Goal: Transaction & Acquisition: Purchase product/service

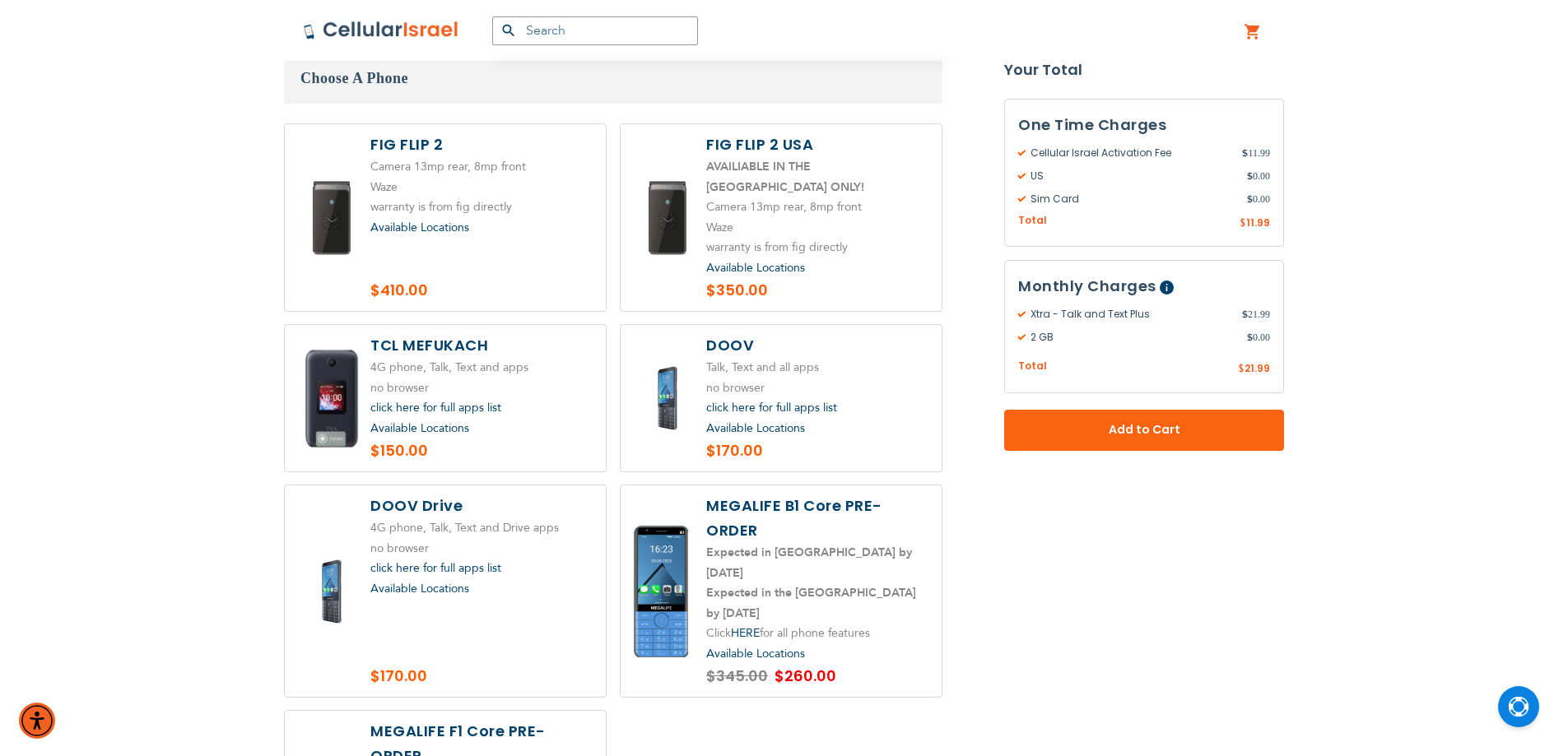
scroll to position [2468, 0]
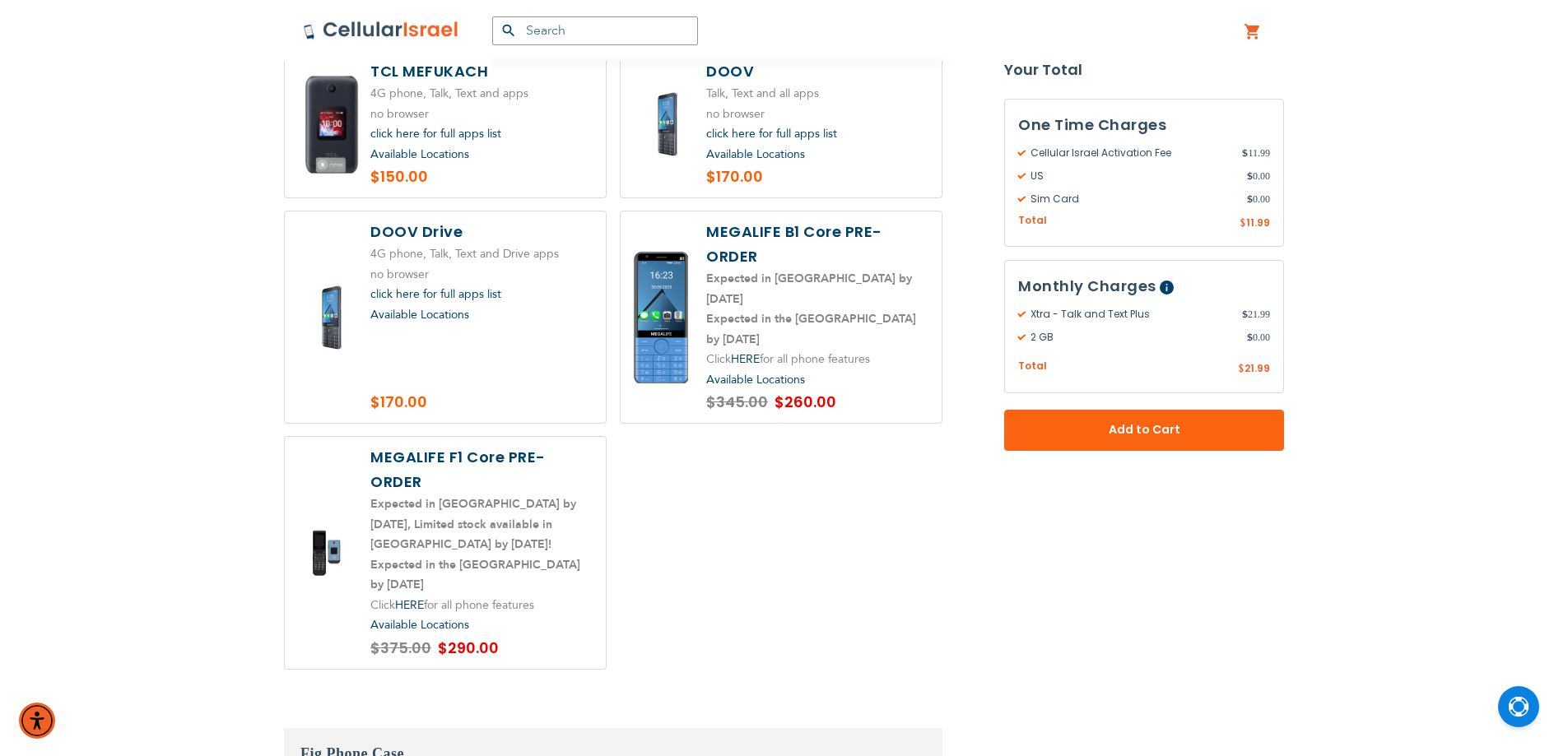
click at [489, 529] on label at bounding box center [444, 553] width 321 height 232
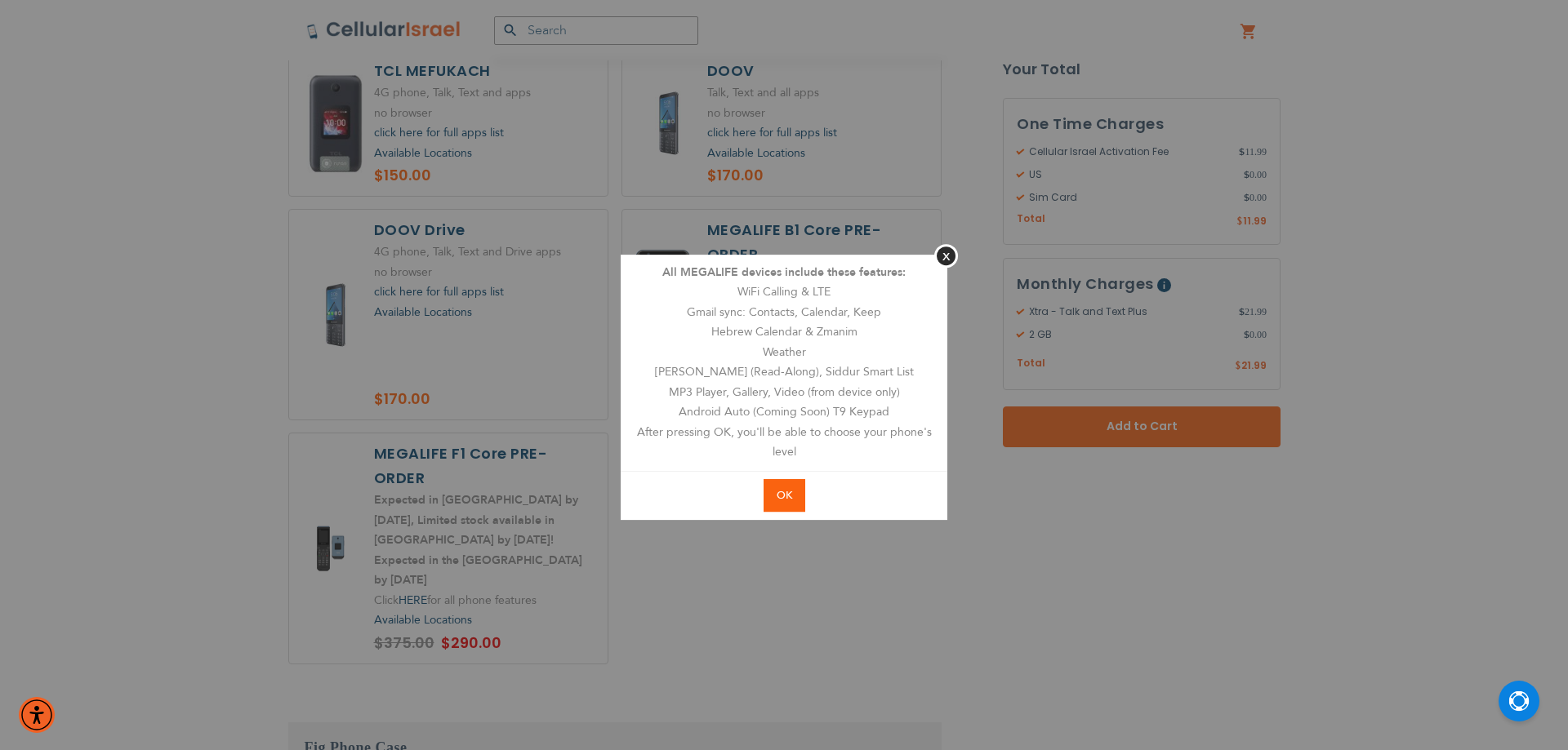
click at [777, 505] on button "OK" at bounding box center [784, 496] width 42 height 33
radio input "true"
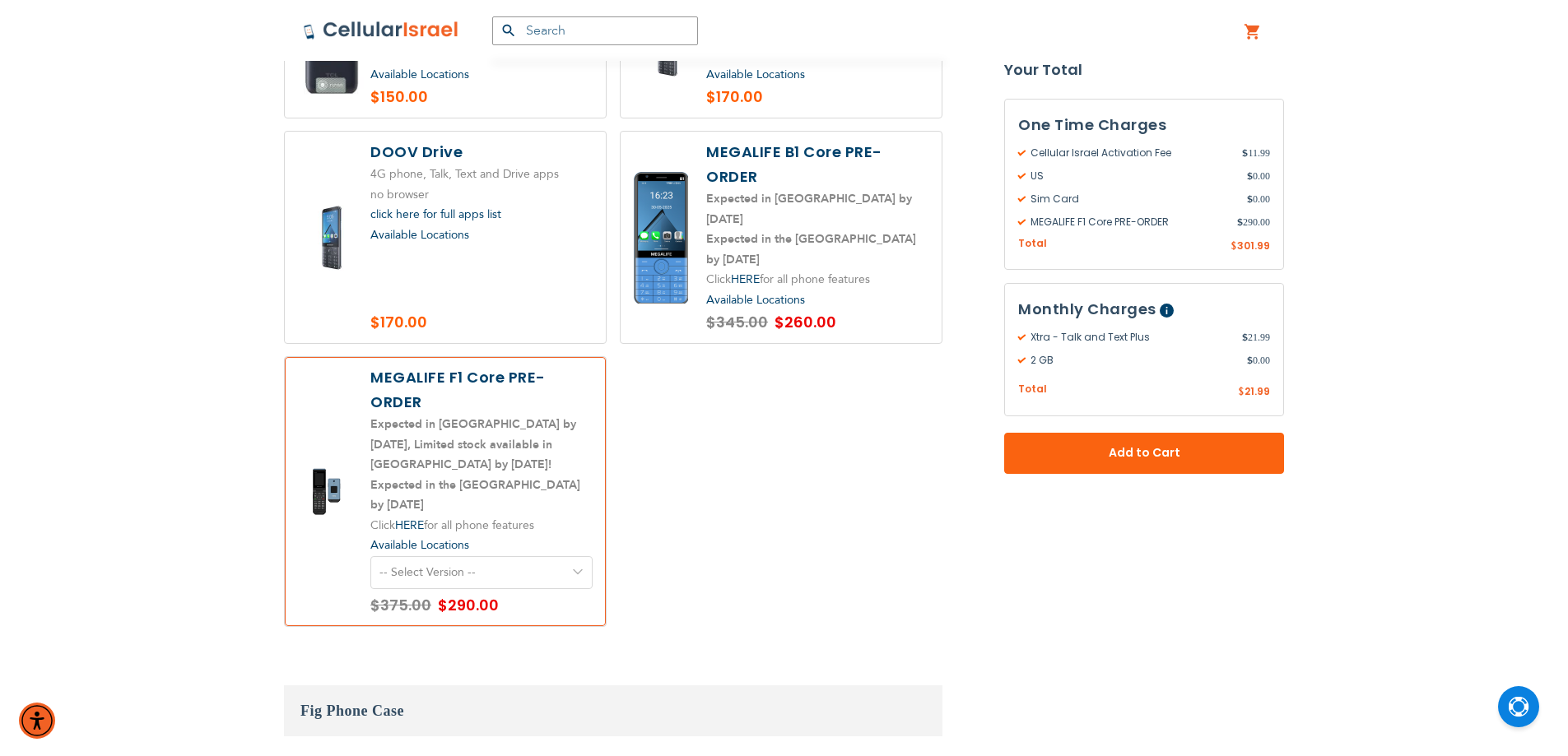
scroll to position [2606, 0]
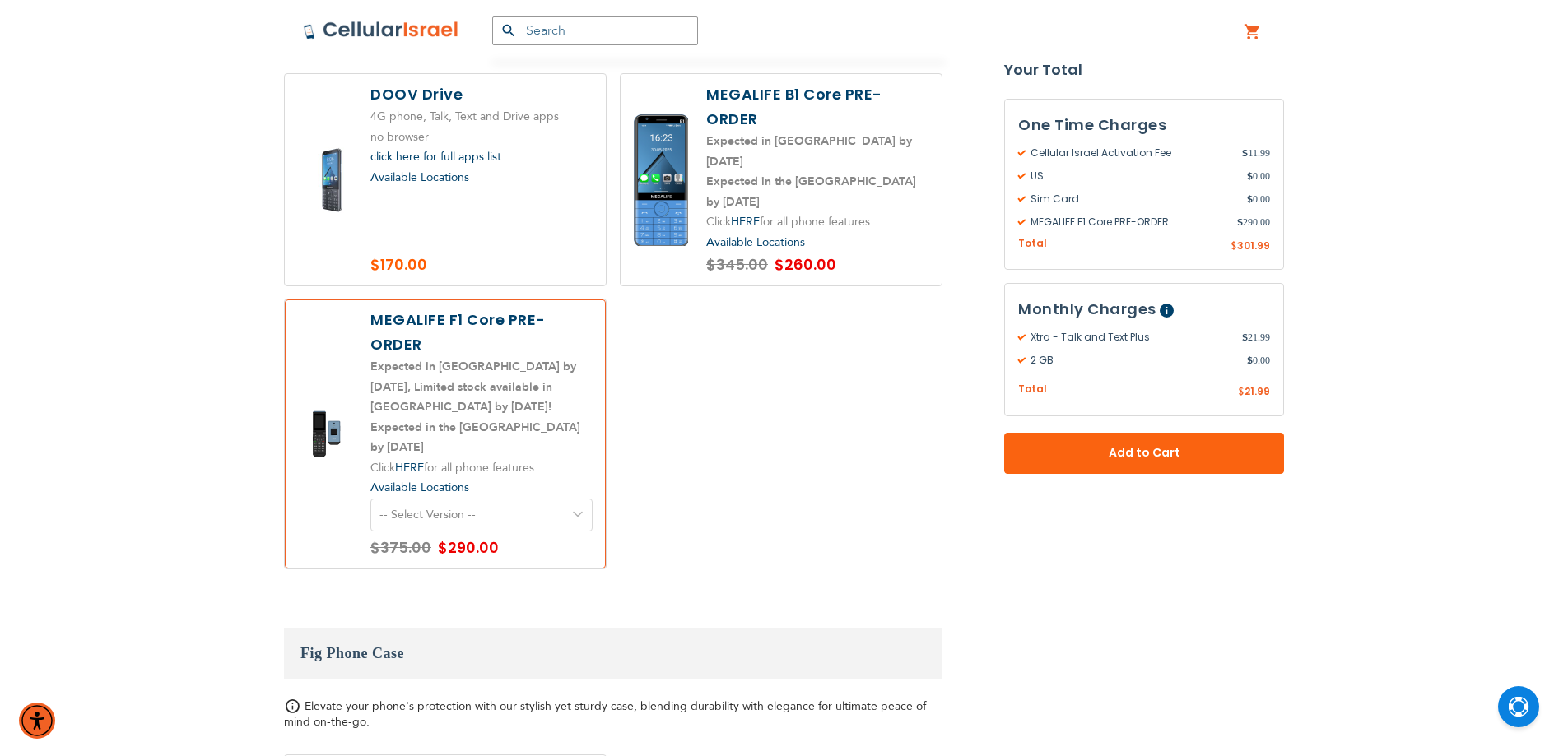
click at [436, 499] on select "-- Select Version -- Version 1. Talk - Voice only, no texting Version 2. Text -…" at bounding box center [481, 515] width 223 height 33
click at [686, 344] on div "Camera 13mp rear, 8mp front Waze" at bounding box center [612, 147] width 658 height 870
click at [519, 499] on select "-- Select Version -- Version 1. Talk - Voice only, no texting Version 2. Text -…" at bounding box center [481, 515] width 223 height 33
click at [731, 412] on div "Camera 13mp rear, 8mp front Waze" at bounding box center [612, 147] width 658 height 870
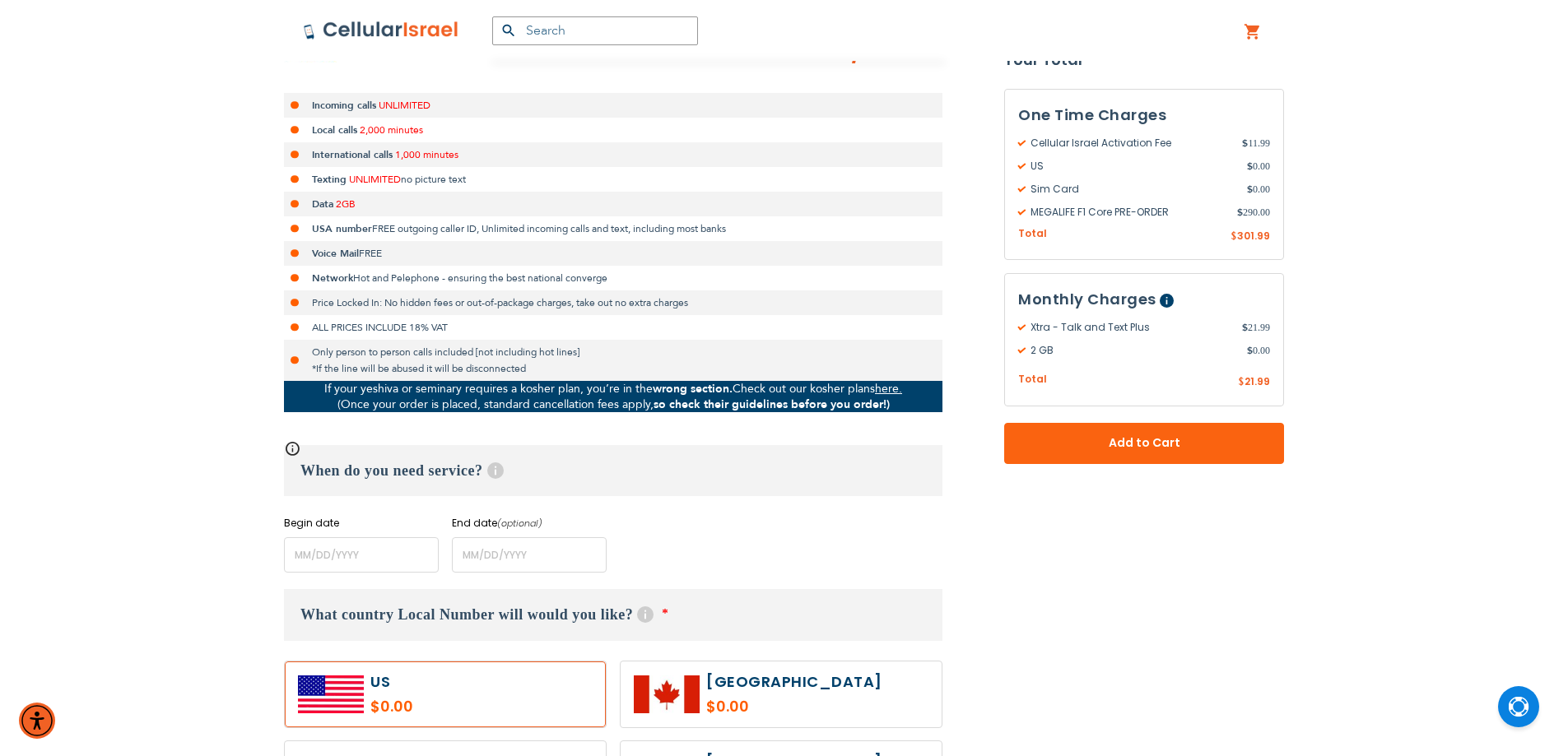
scroll to position [412, 0]
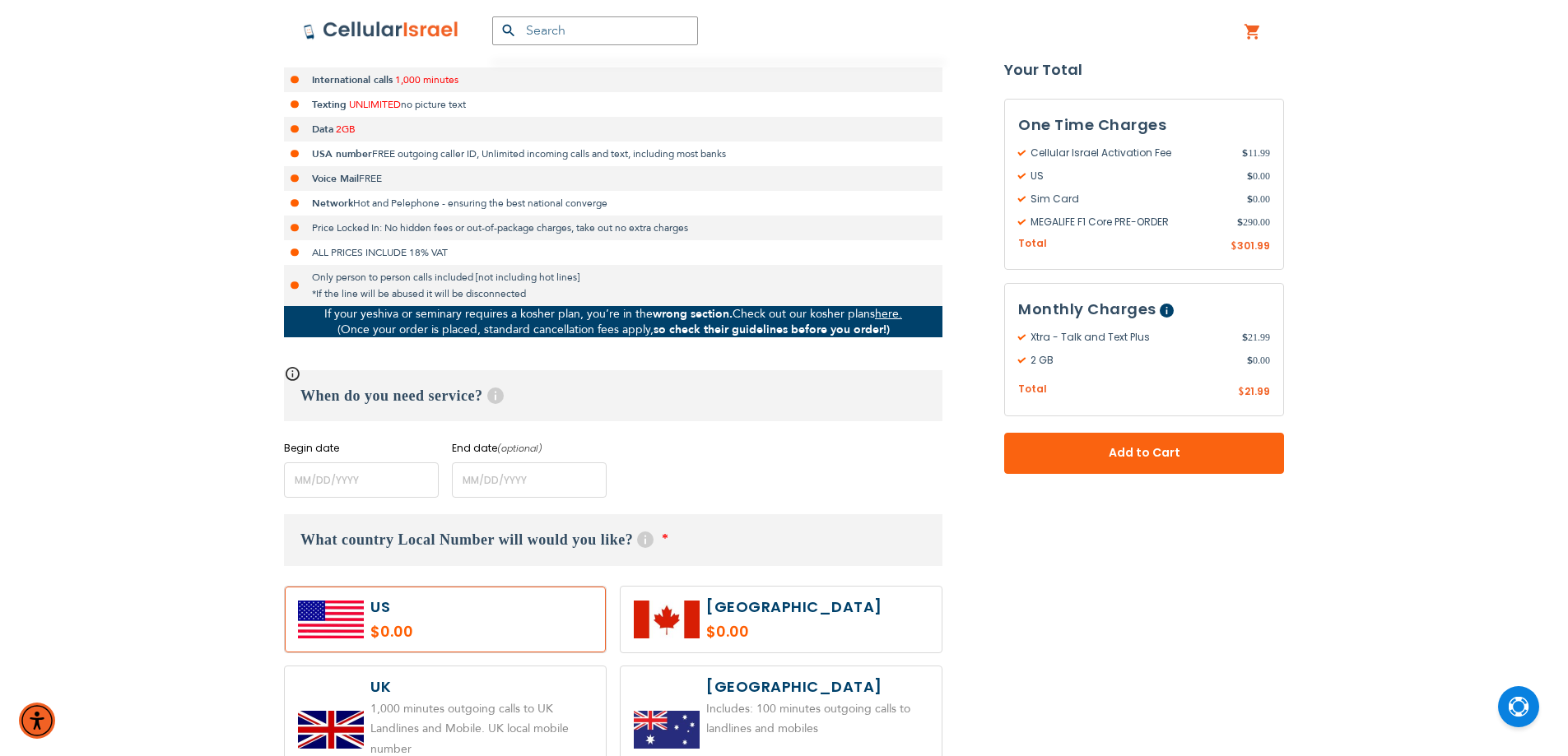
click at [749, 427] on div "When do you need service? Help Begin date Please enter Start Date End date (opt…" at bounding box center [612, 434] width 658 height 127
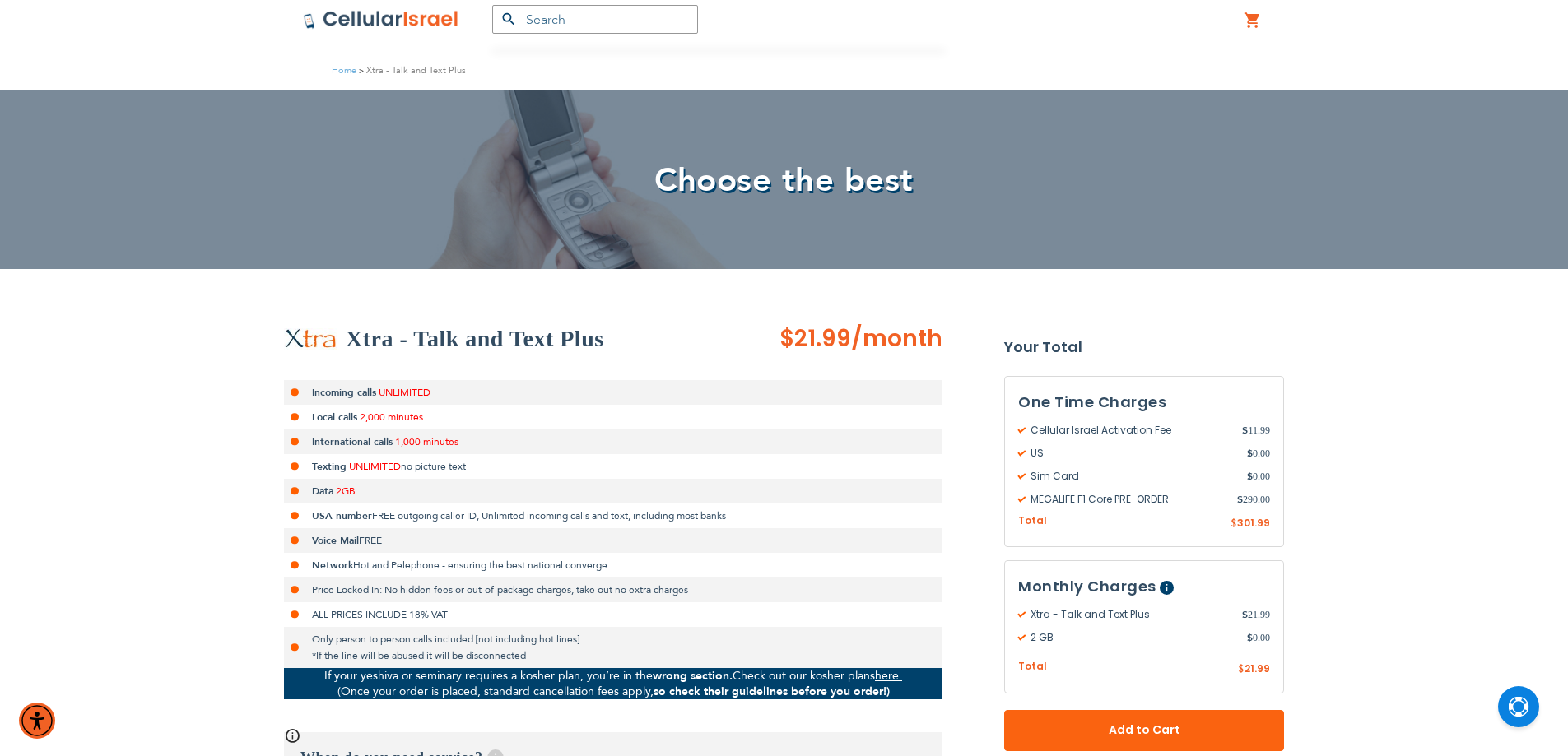
scroll to position [0, 0]
